Goal: Entertainment & Leisure: Browse casually

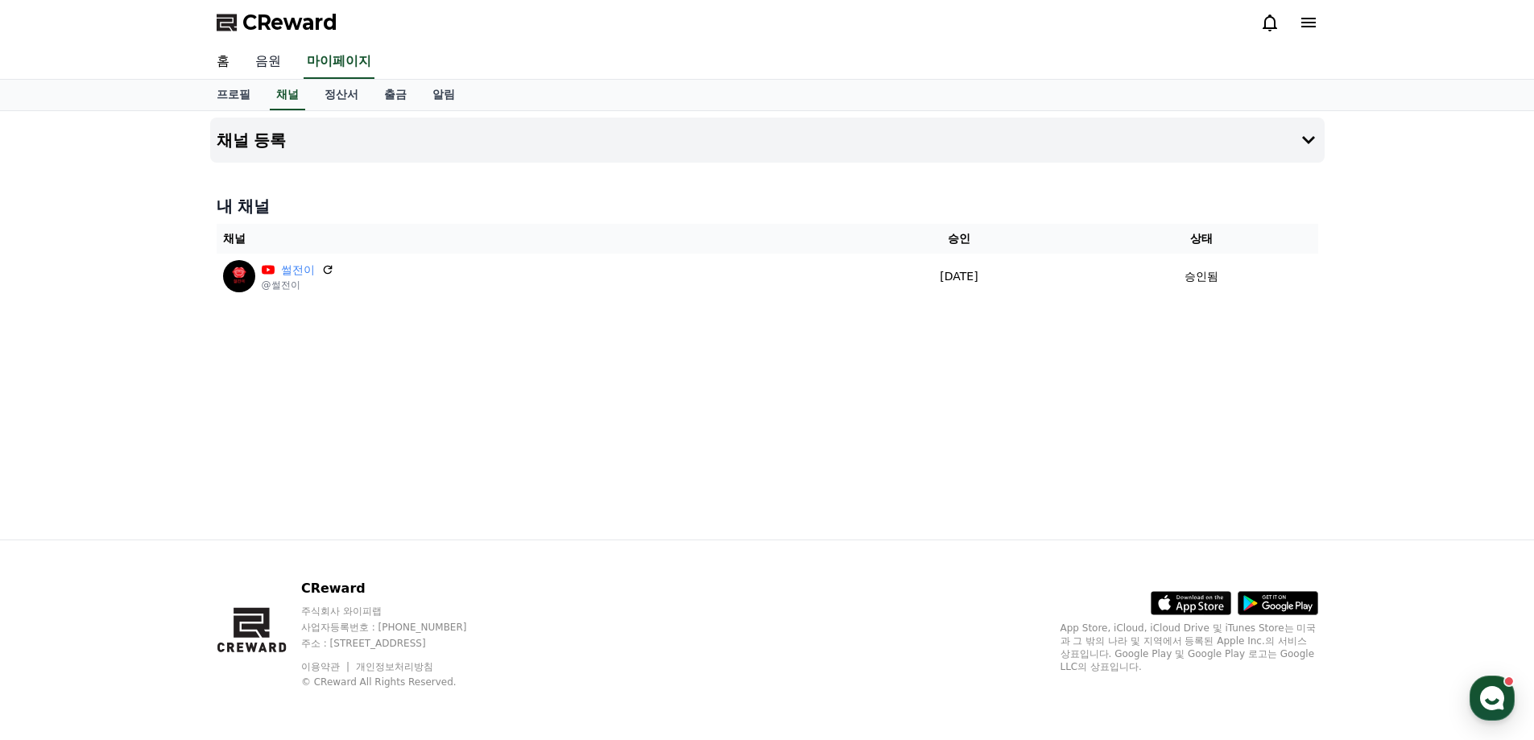
click at [276, 60] on link "음원" at bounding box center [268, 62] width 52 height 34
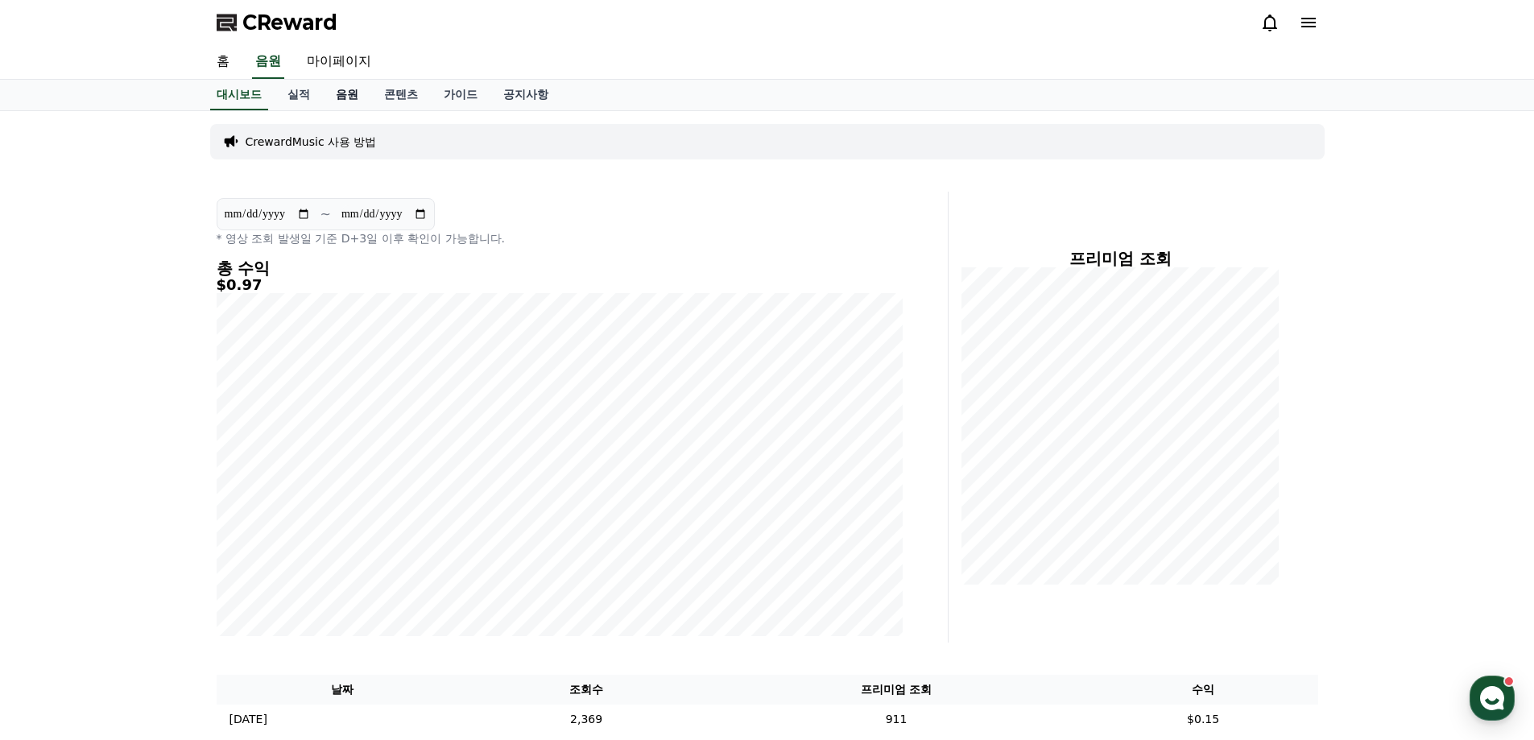
click at [336, 101] on link "음원" at bounding box center [347, 95] width 48 height 31
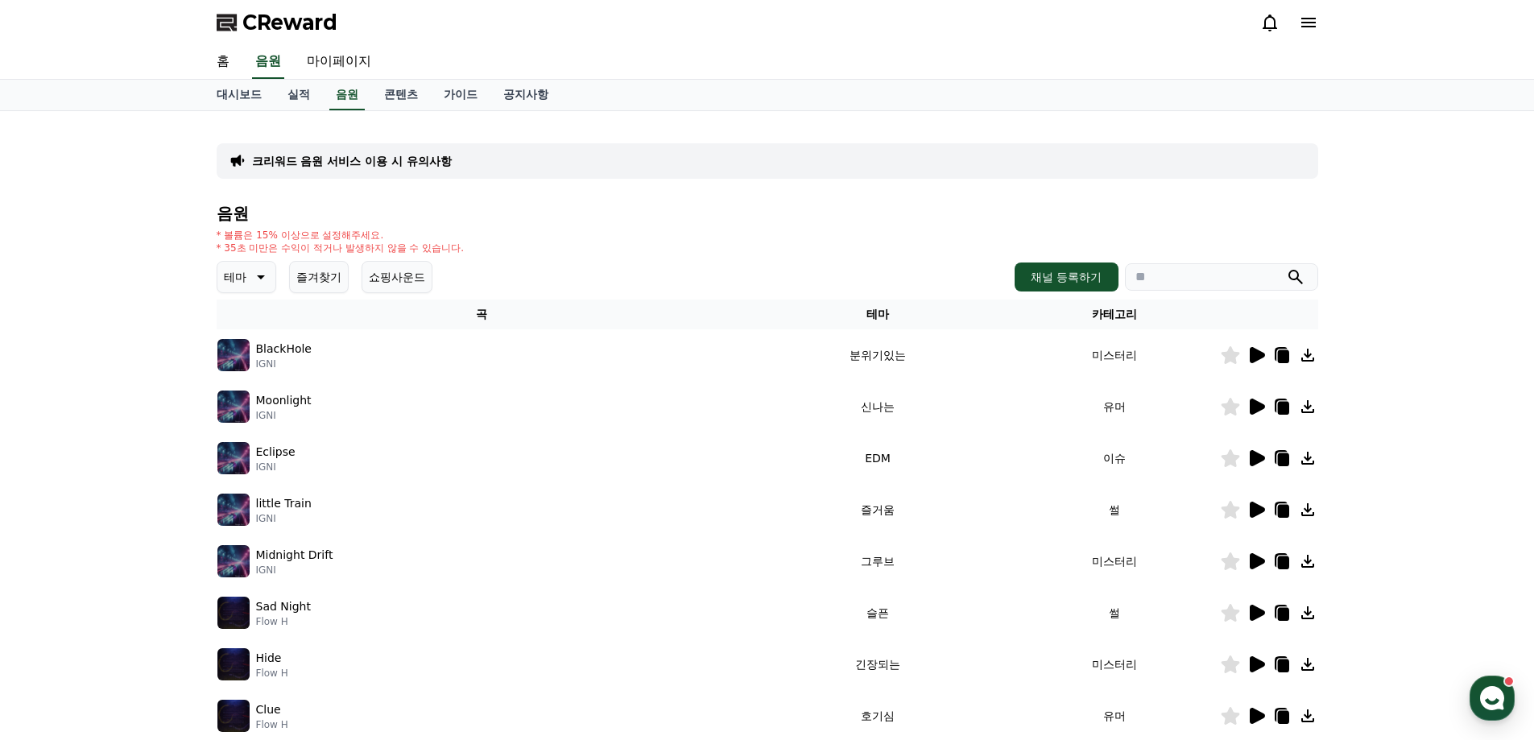
click at [260, 280] on icon at bounding box center [259, 276] width 19 height 19
click at [249, 327] on button "귀여운" at bounding box center [242, 325] width 47 height 35
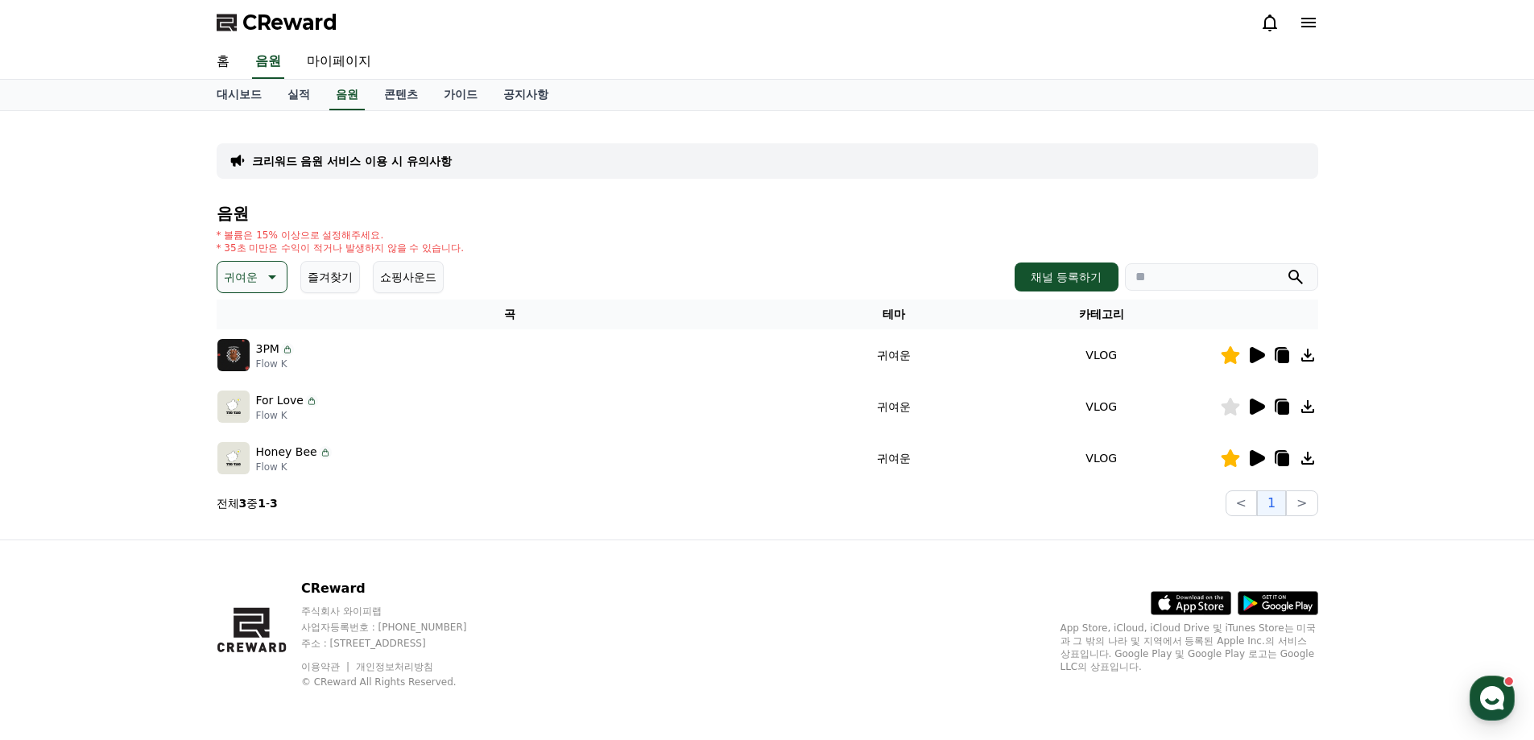
click at [337, 278] on button "즐겨찾기" at bounding box center [330, 277] width 60 height 32
click at [264, 271] on icon at bounding box center [270, 276] width 19 height 19
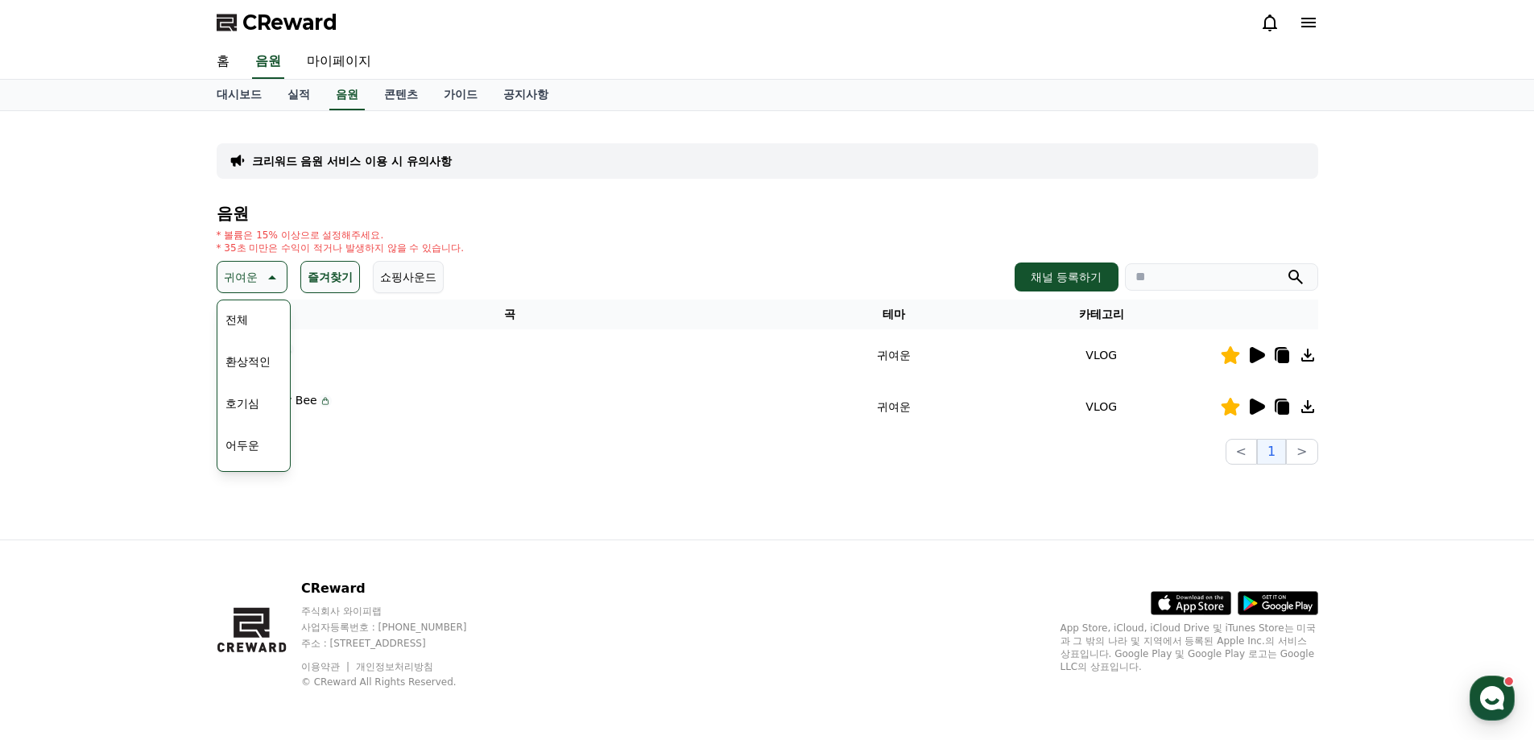
click at [264, 271] on icon at bounding box center [270, 276] width 19 height 19
click at [317, 273] on button "즐겨찾기" at bounding box center [330, 277] width 60 height 32
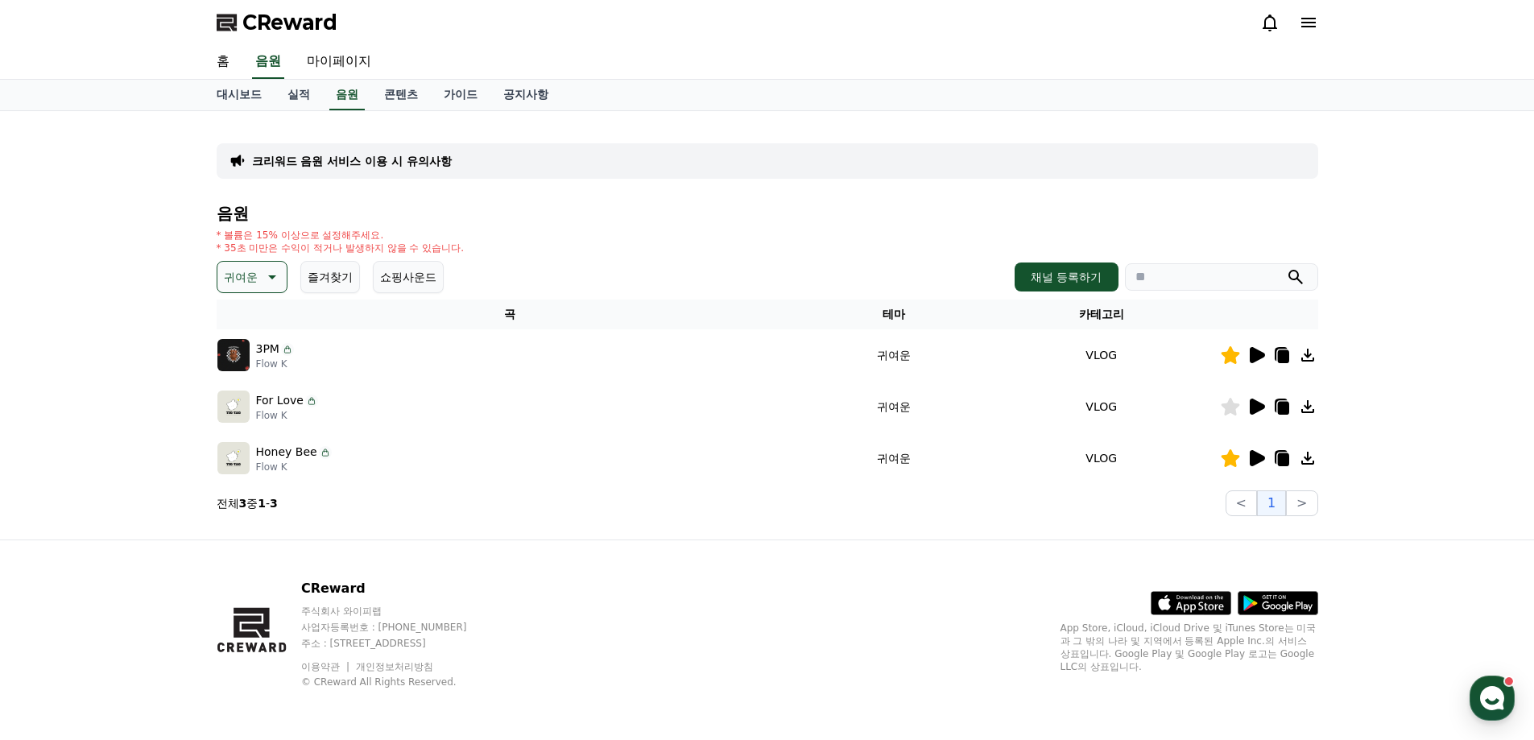
click at [1262, 406] on icon at bounding box center [1256, 407] width 15 height 16
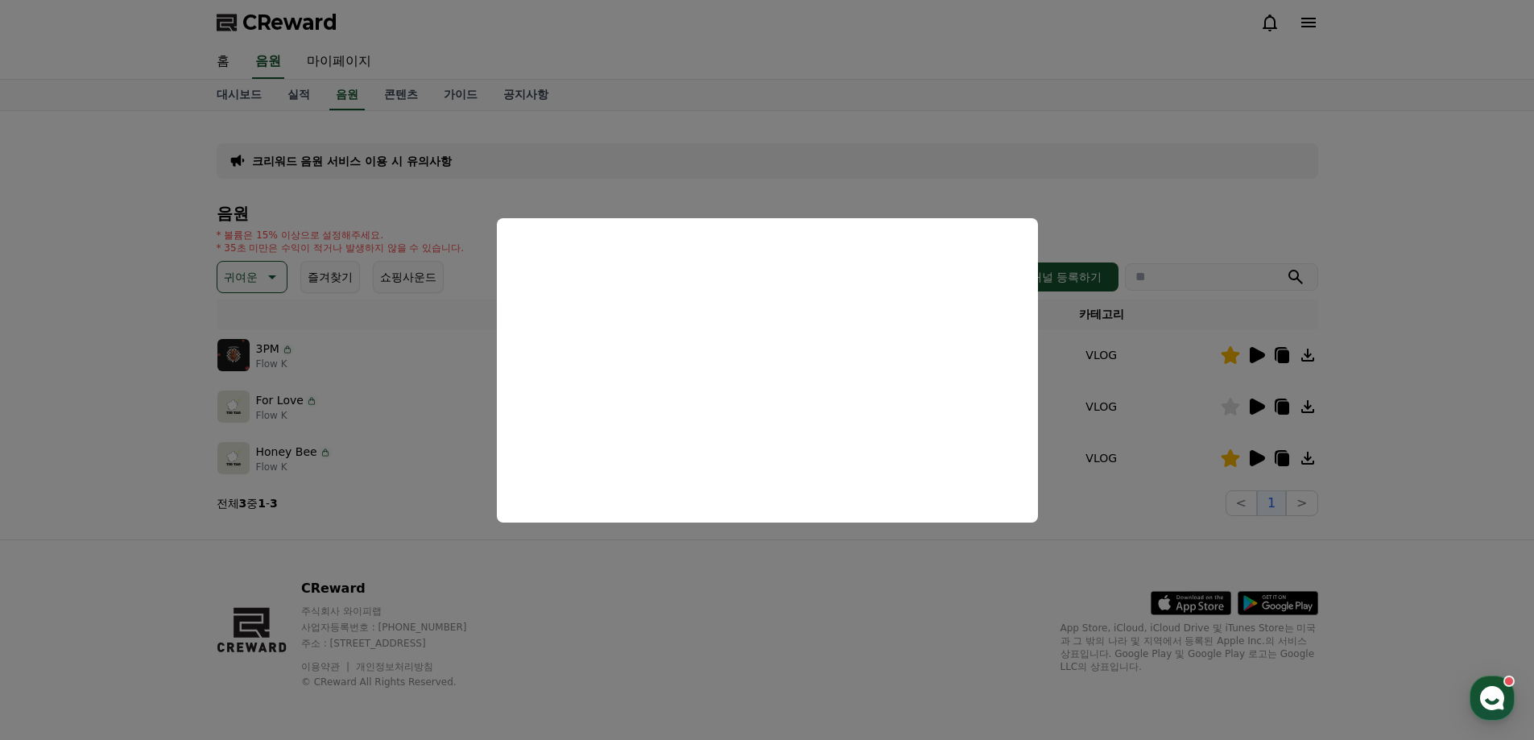
click at [1415, 217] on button "close modal" at bounding box center [767, 370] width 1534 height 740
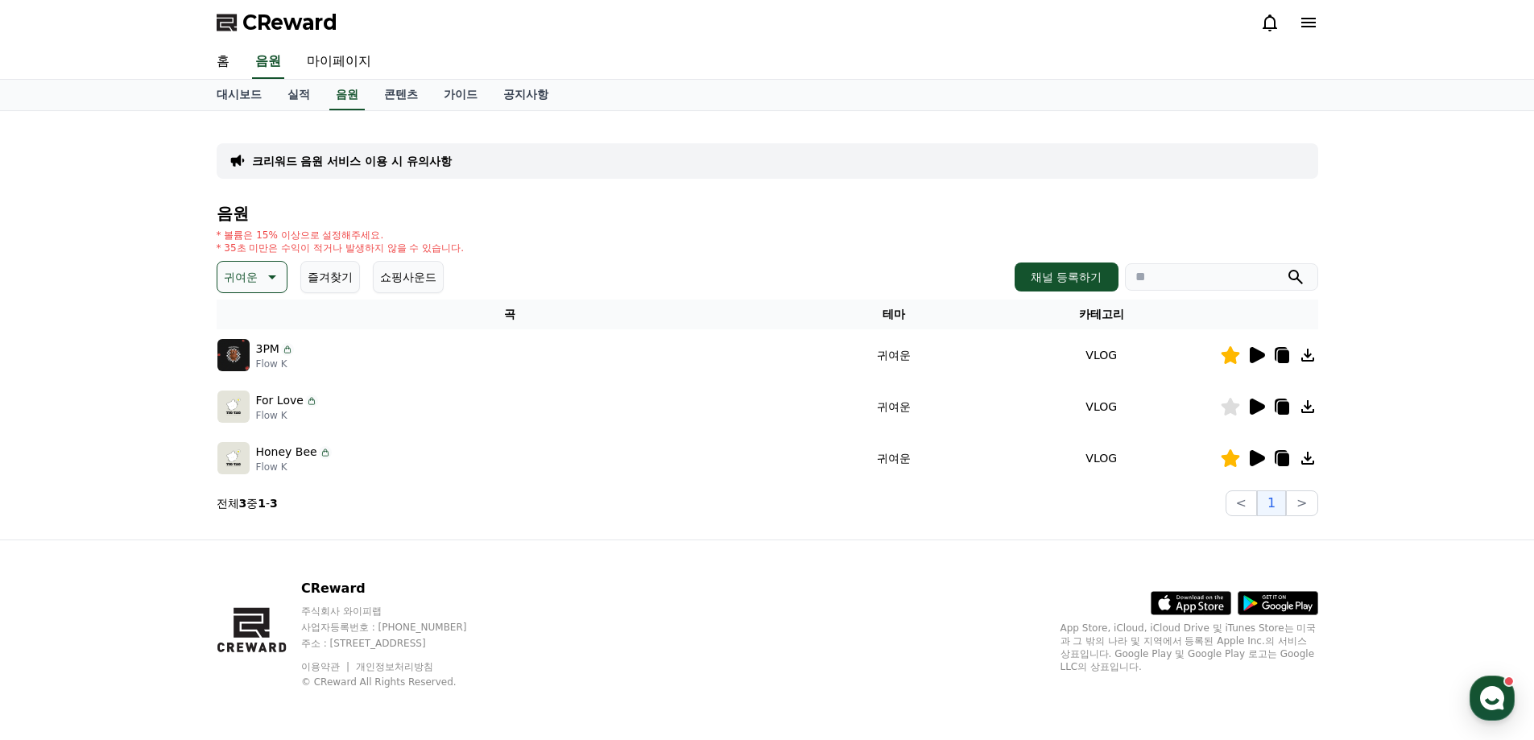
click at [1257, 353] on icon at bounding box center [1256, 355] width 15 height 16
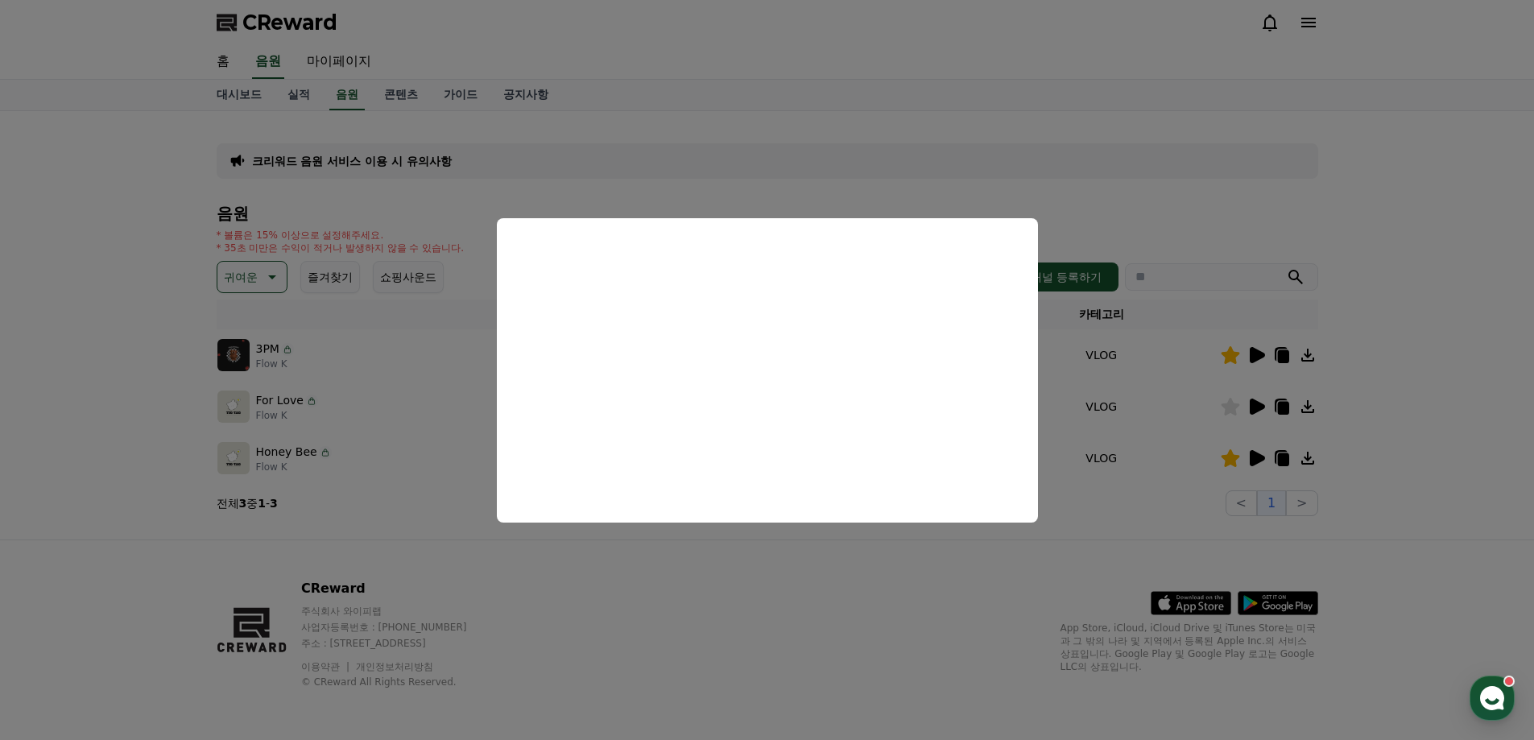
click at [845, 626] on button "close modal" at bounding box center [767, 370] width 1534 height 740
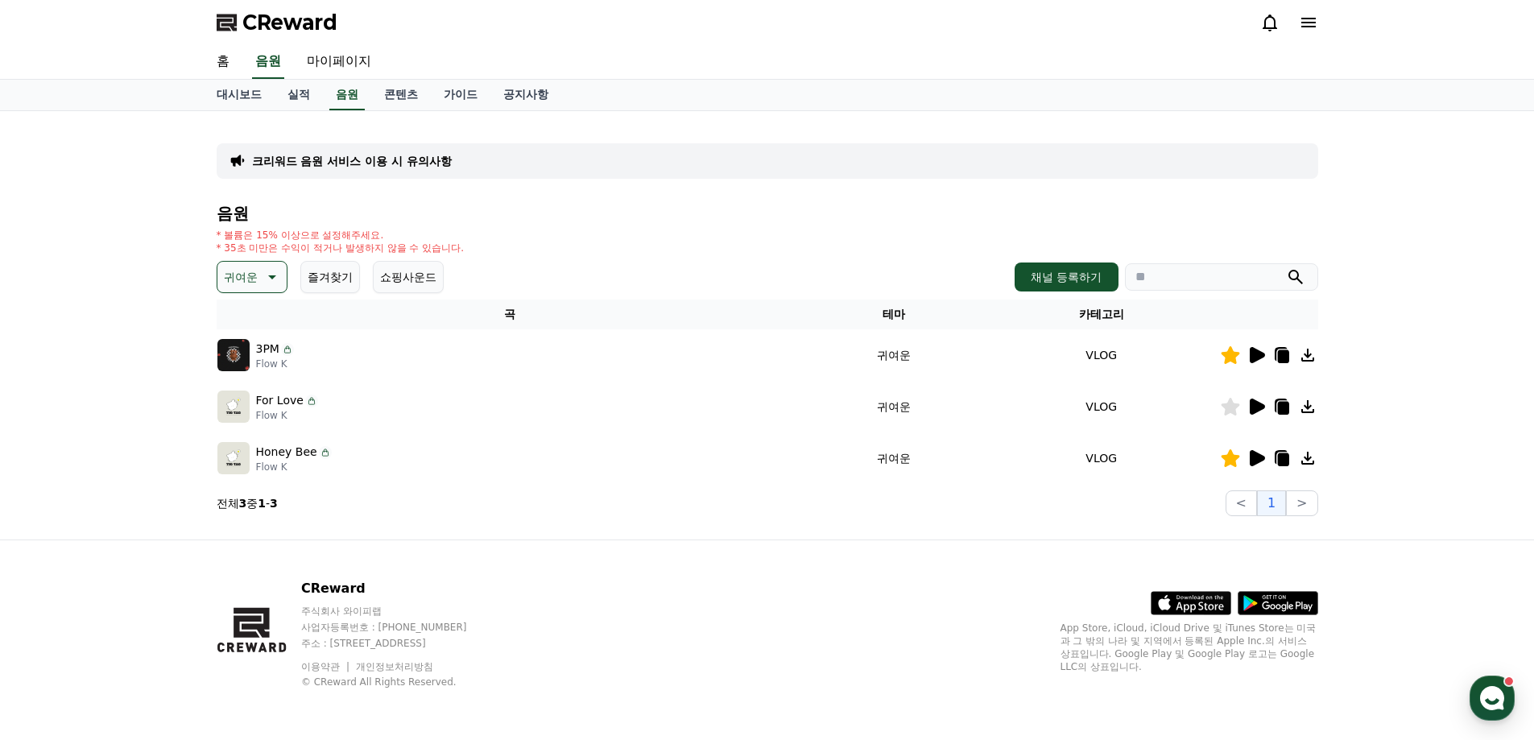
click at [1282, 358] on icon at bounding box center [1282, 356] width 11 height 13
